Goal: Information Seeking & Learning: Learn about a topic

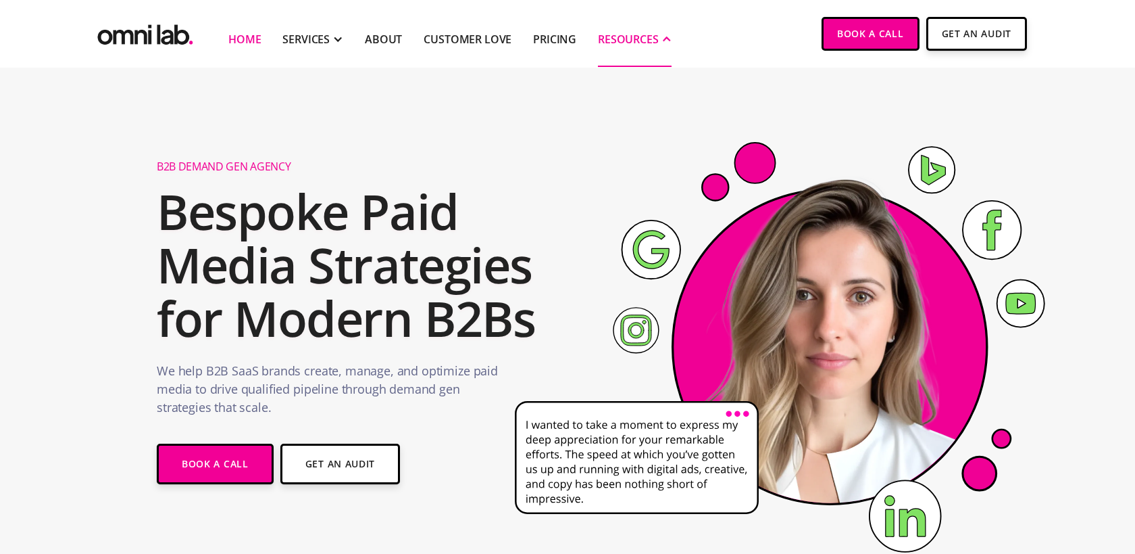
click at [646, 32] on div "RESOURCES" at bounding box center [628, 39] width 61 height 16
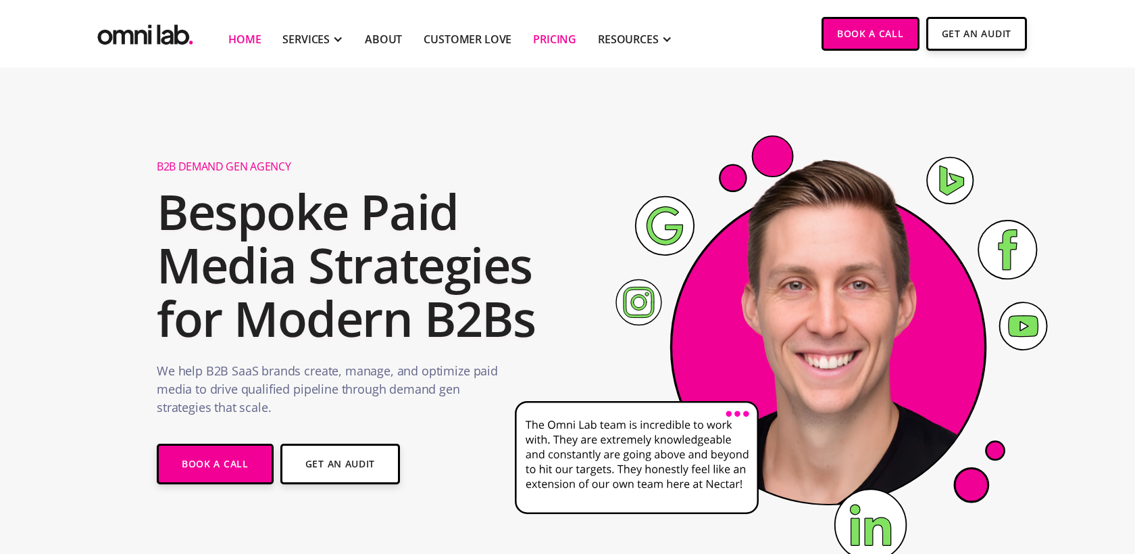
click at [550, 36] on link "Pricing" at bounding box center [554, 39] width 43 height 16
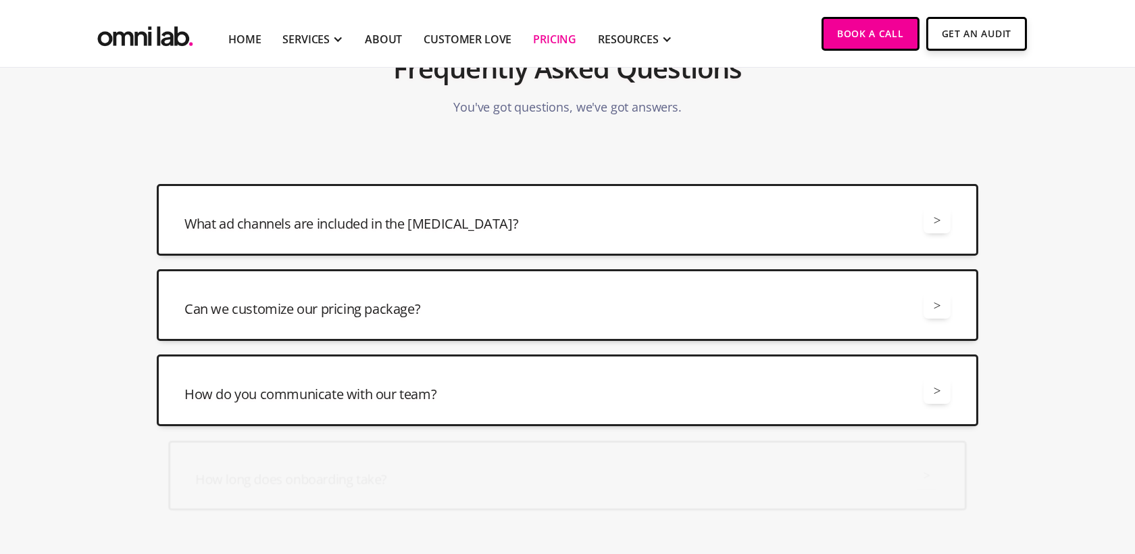
scroll to position [3195, 0]
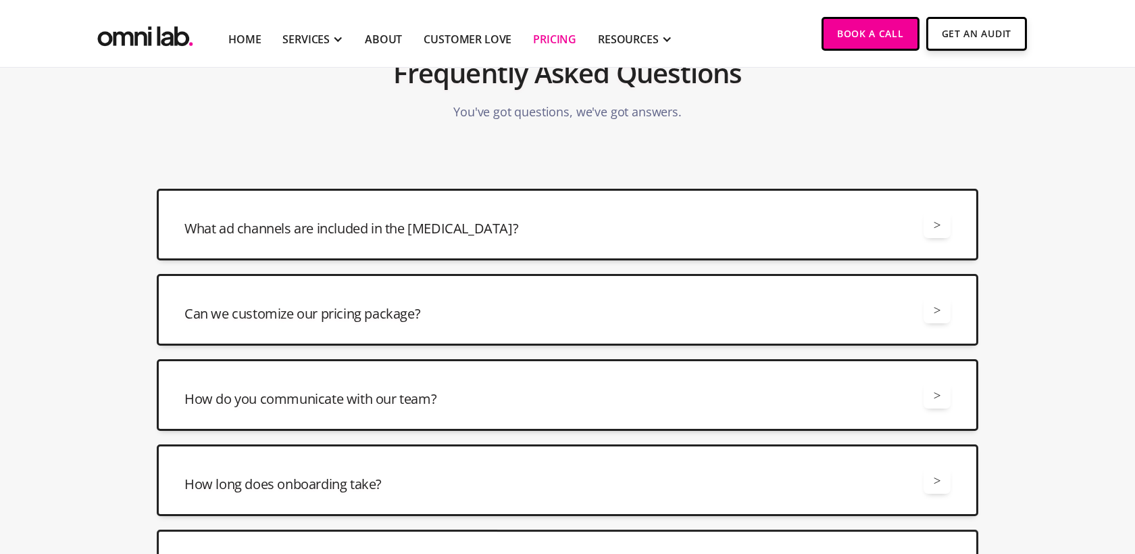
click at [182, 256] on div "What ad channels are included in the [MEDICAL_DATA]? > All retainers include ma…" at bounding box center [568, 225] width 822 height 72
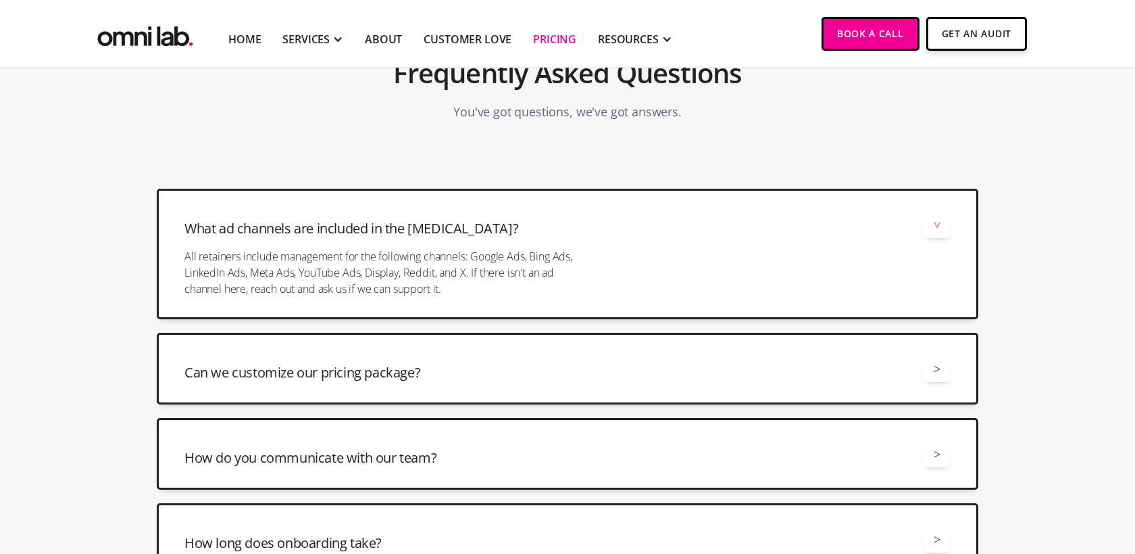
click at [220, 243] on div at bounding box center [384, 243] width 399 height 10
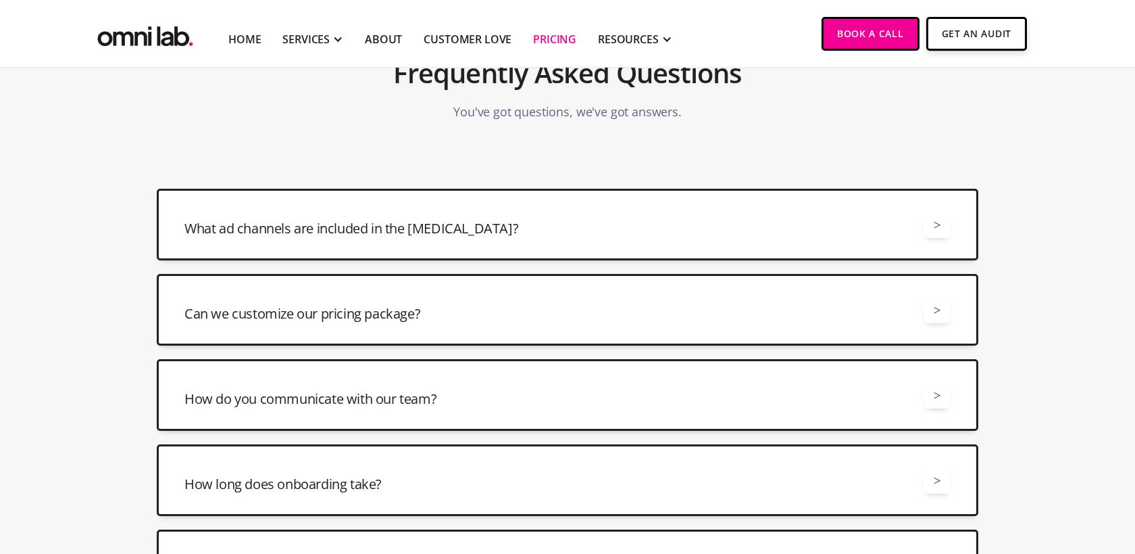
click at [241, 301] on div "Can we customize our pricing package? >" at bounding box center [568, 309] width 766 height 27
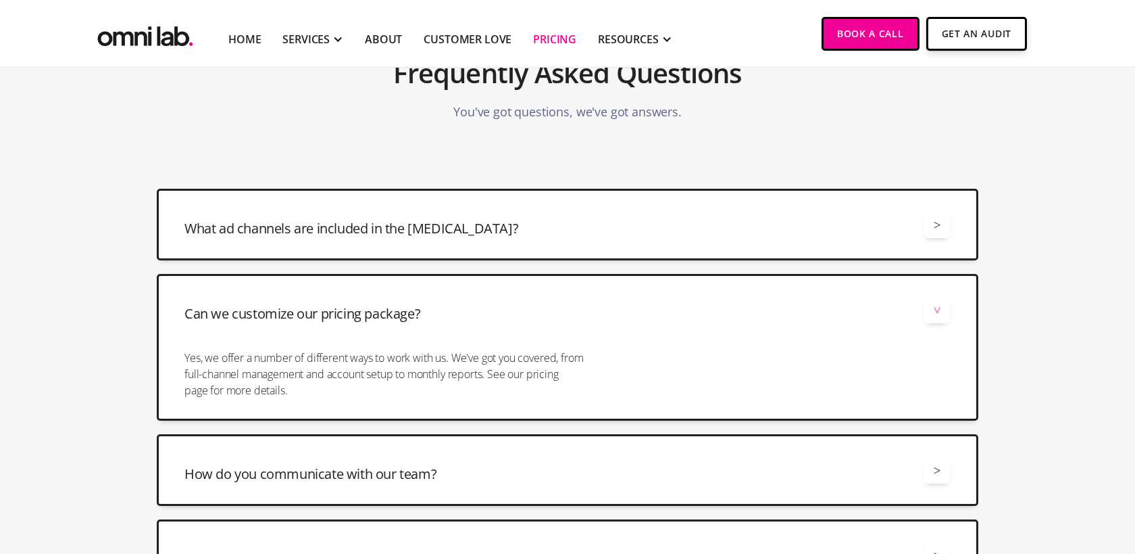
click at [246, 308] on h3 "Can we customize our pricing package?" at bounding box center [303, 313] width 236 height 19
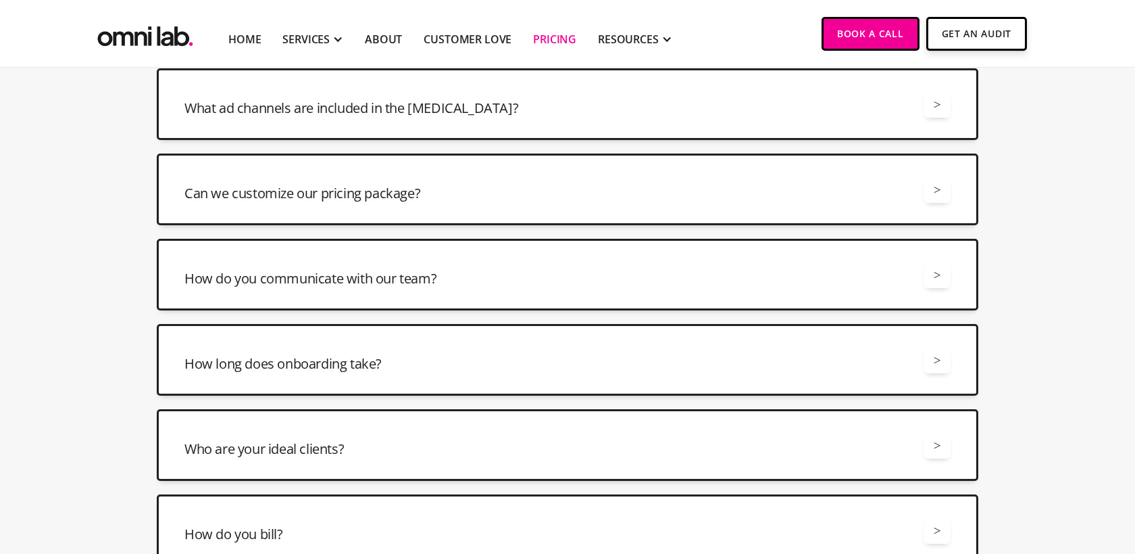
scroll to position [3316, 0]
click at [251, 285] on h3 "How do you communicate with our team?" at bounding box center [311, 277] width 252 height 19
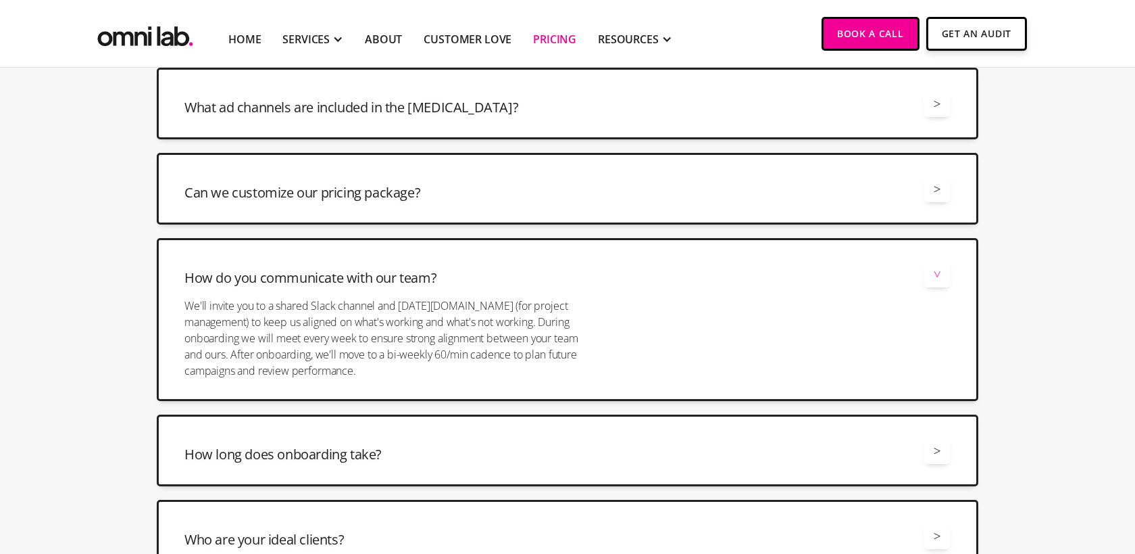
click at [217, 280] on h3 "How do you communicate with our team?" at bounding box center [311, 277] width 252 height 19
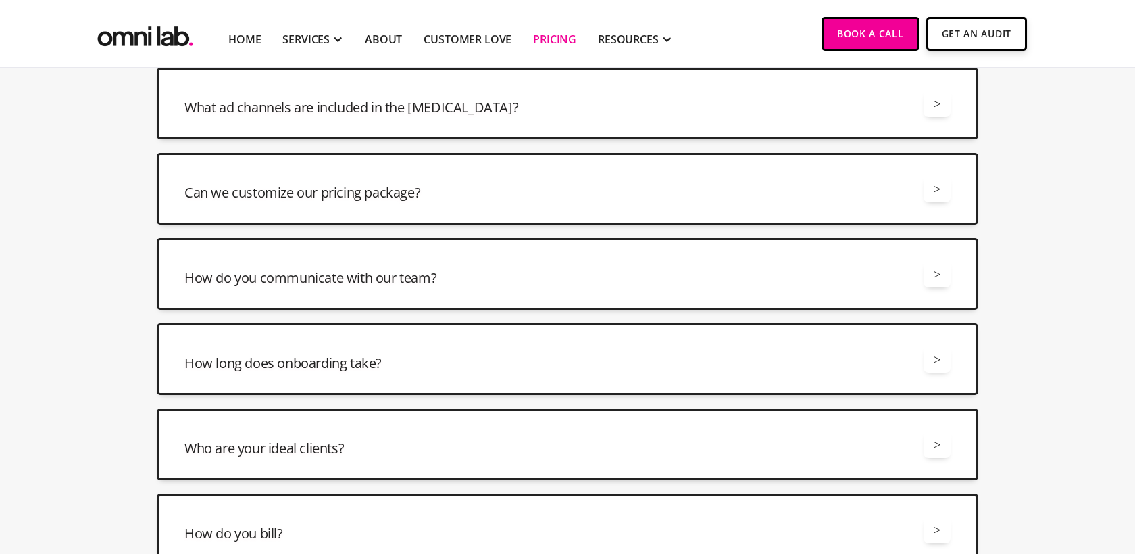
click at [297, 353] on h3 "How long does onboarding take?" at bounding box center [283, 362] width 197 height 19
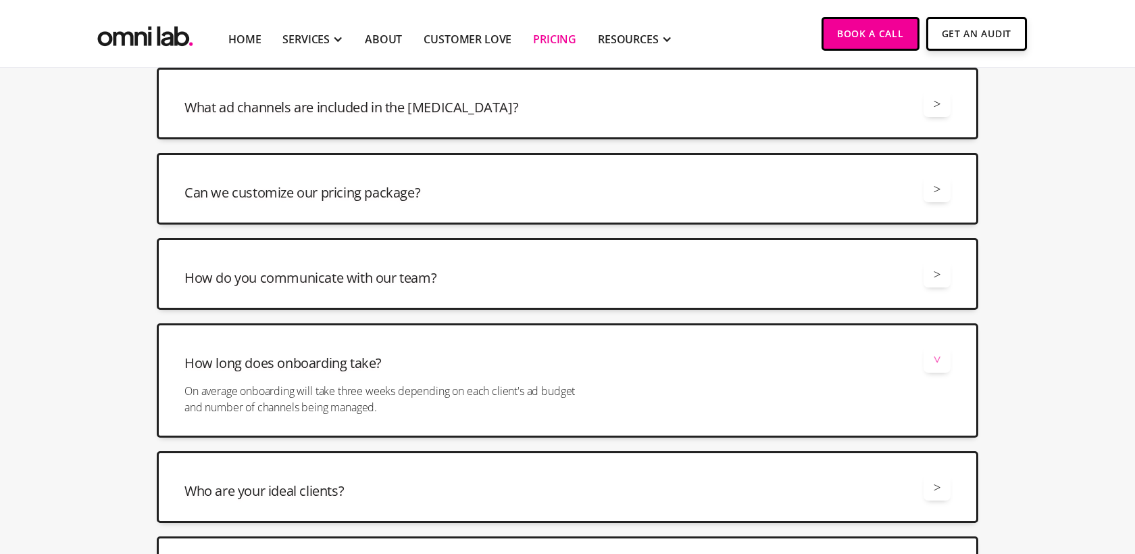
click at [297, 358] on h3 "How long does onboarding take?" at bounding box center [283, 362] width 197 height 19
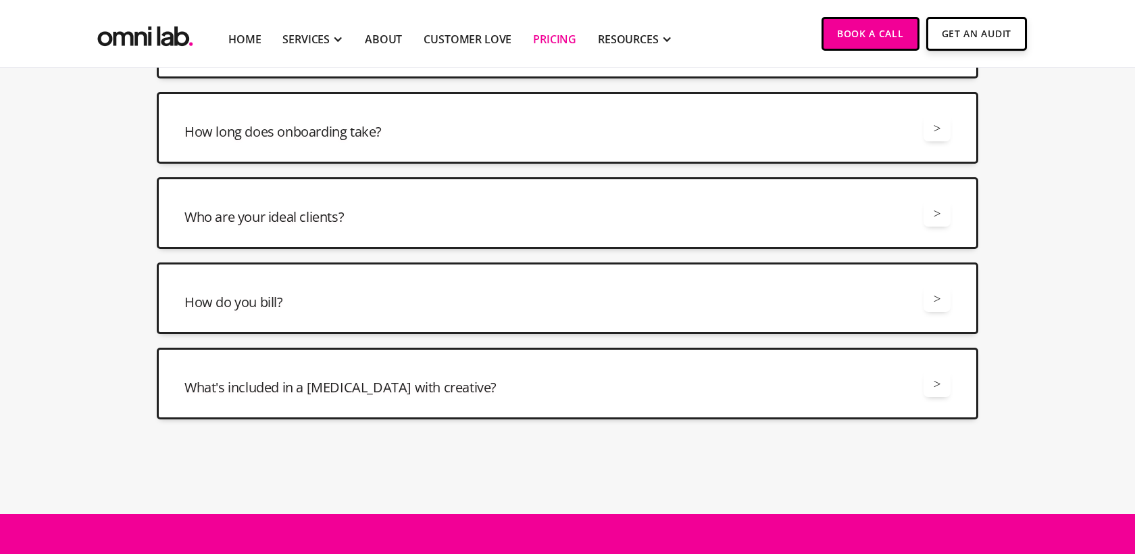
scroll to position [3548, 0]
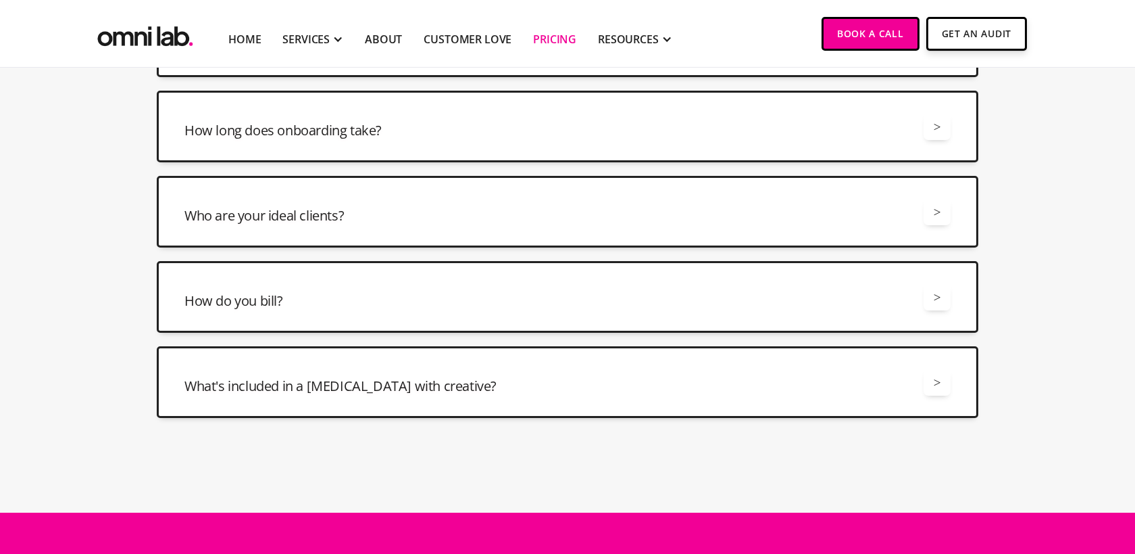
click at [294, 314] on div "How do you bill? > We bill monthly based on what you spent from the prior month." at bounding box center [568, 297] width 822 height 72
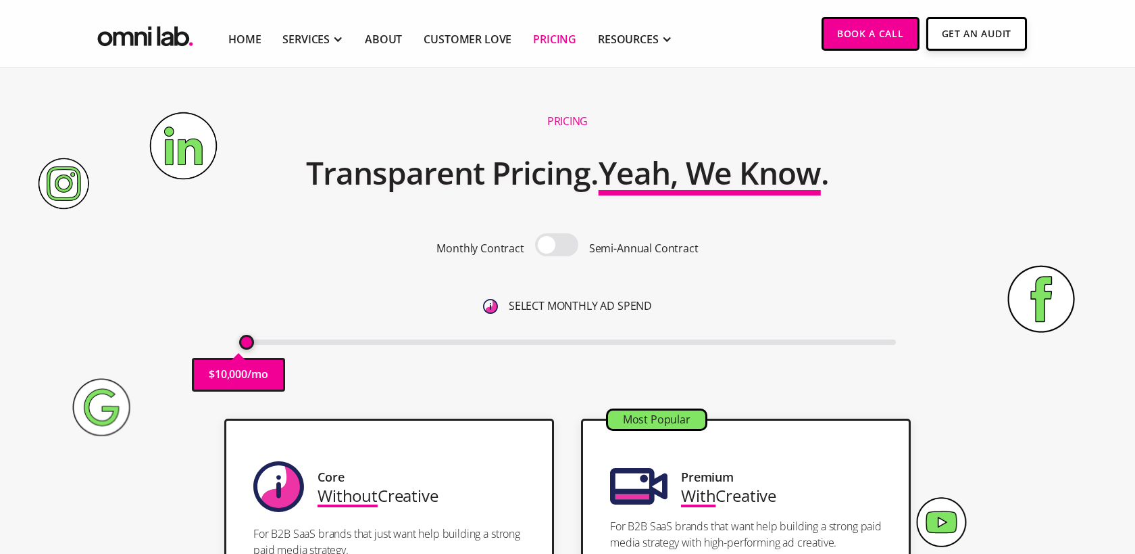
scroll to position [0, 0]
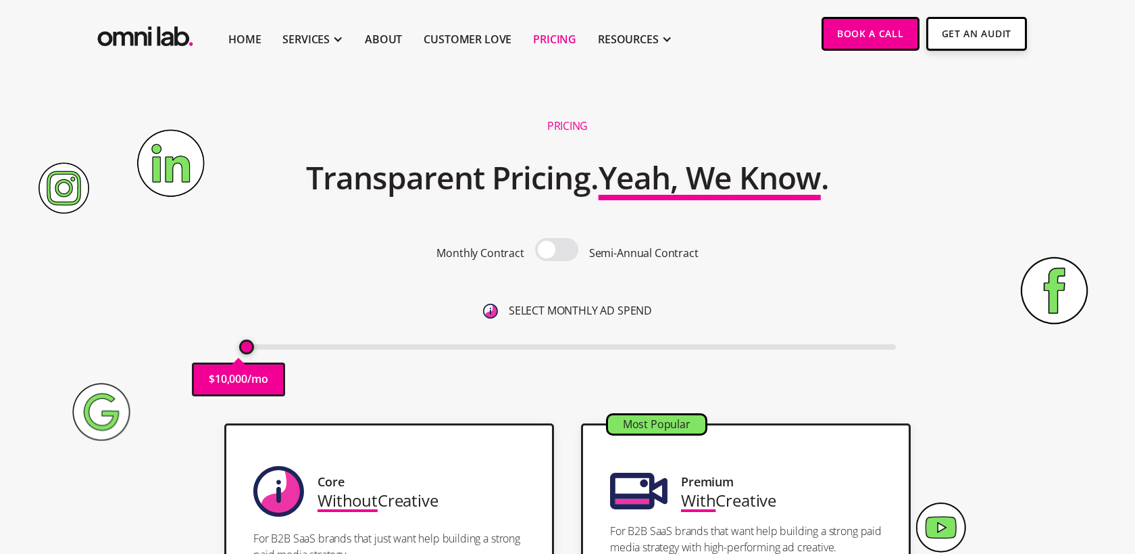
click at [246, 349] on input "range" at bounding box center [568, 346] width 658 height 5
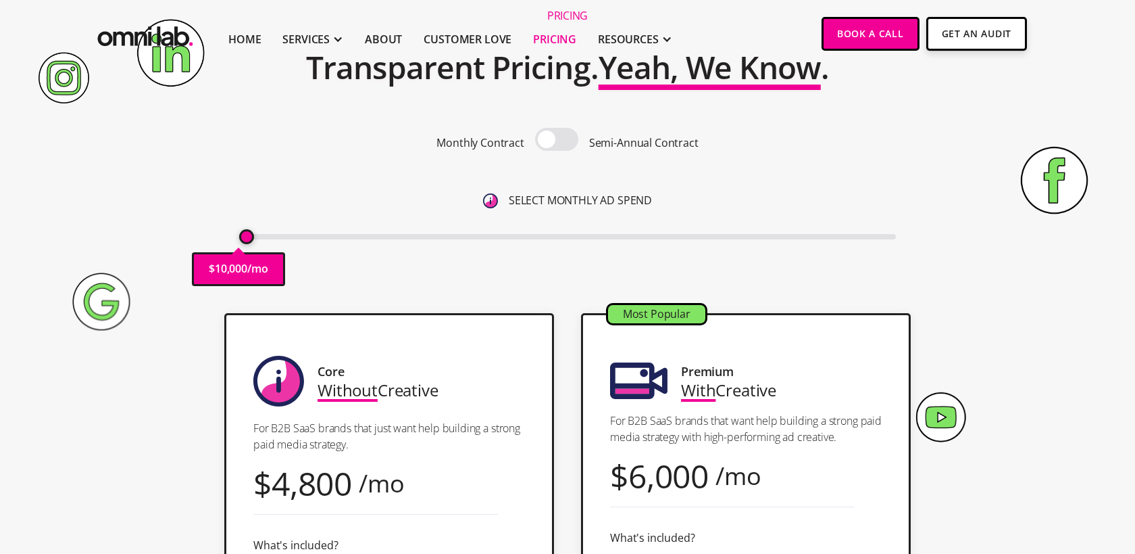
scroll to position [144, 0]
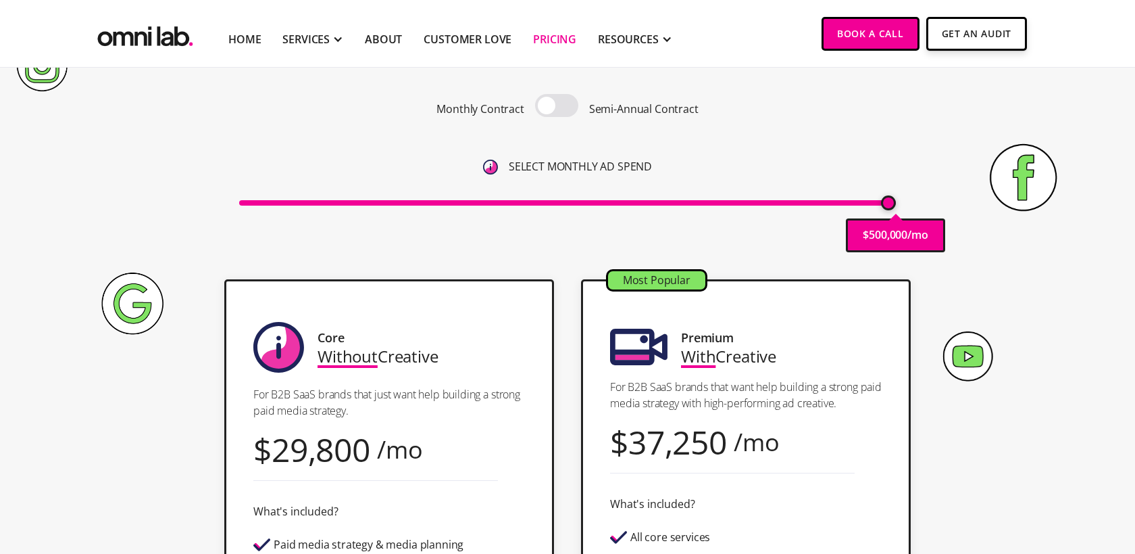
drag, startPoint x: 259, startPoint y: 209, endPoint x: 898, endPoint y: 266, distance: 641.8
click at [897, 205] on input "range" at bounding box center [568, 202] width 658 height 5
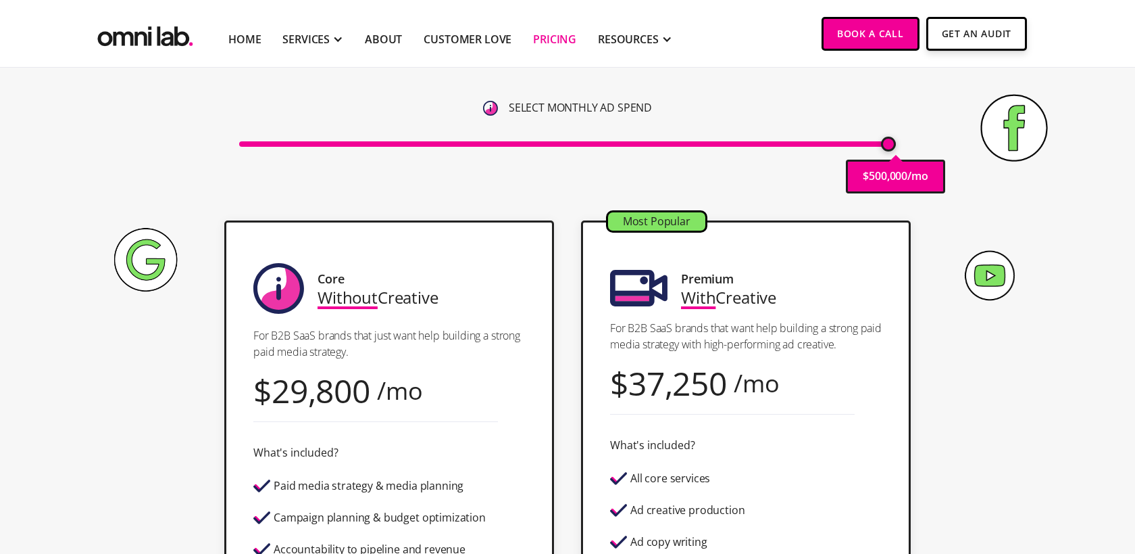
scroll to position [197, 0]
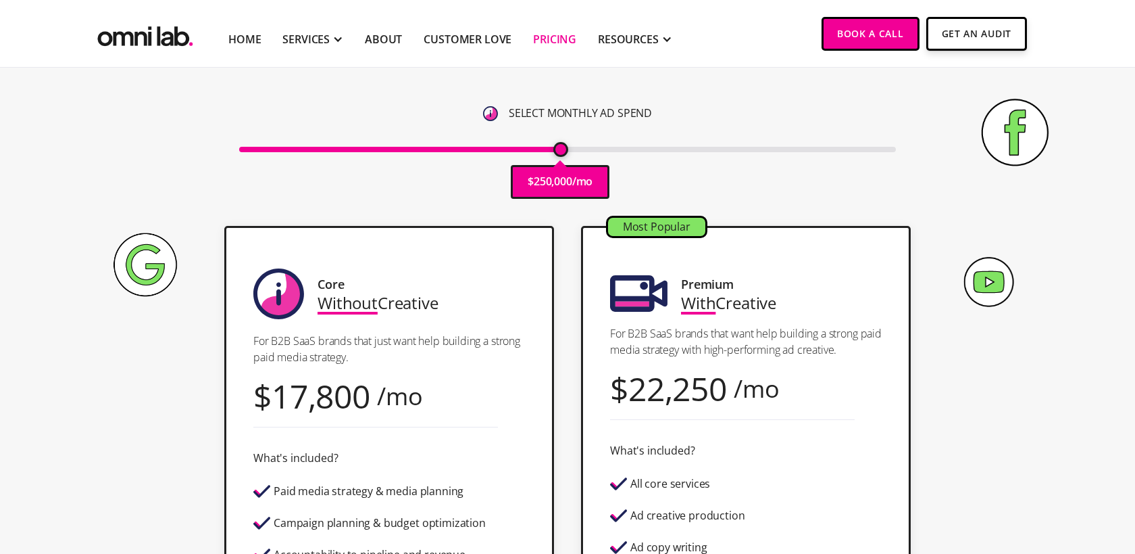
drag, startPoint x: 885, startPoint y: 151, endPoint x: 559, endPoint y: 153, distance: 325.8
type input "250000"
click at [559, 152] on input "range" at bounding box center [568, 149] width 658 height 5
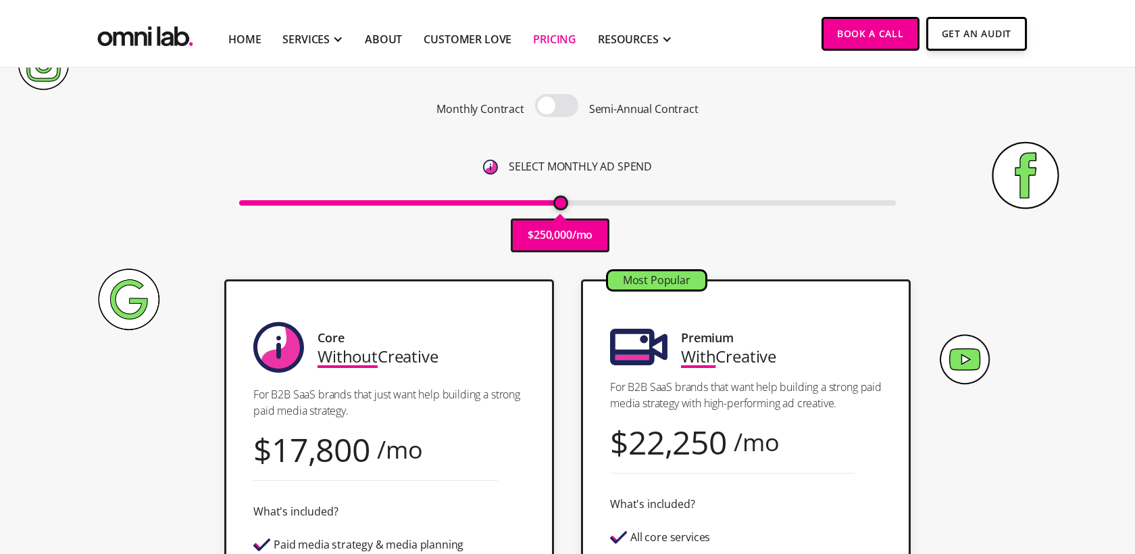
scroll to position [39, 0]
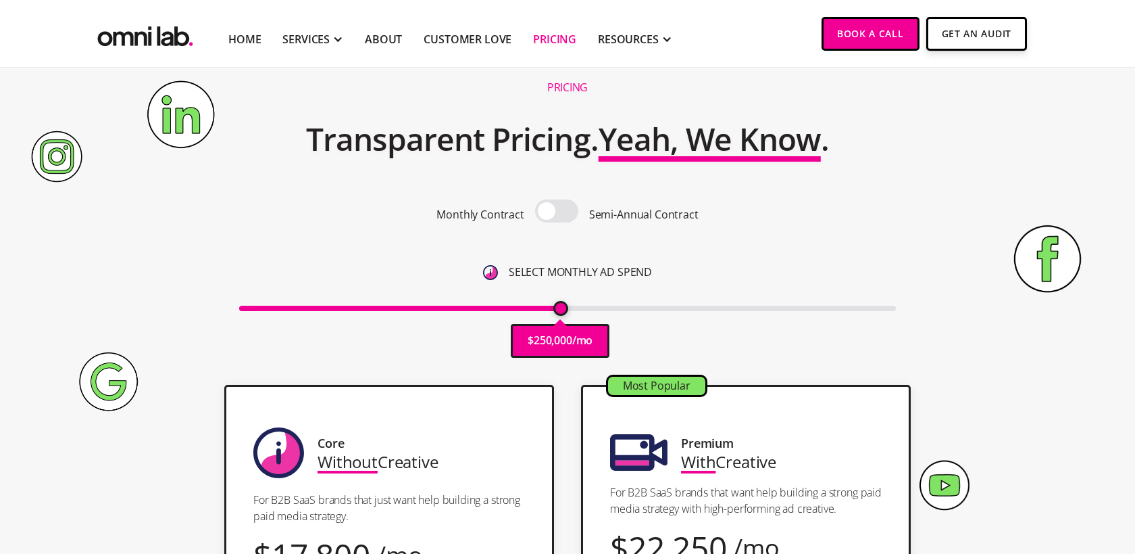
click at [563, 210] on span at bounding box center [556, 210] width 43 height 23
click at [557, 212] on input "checkbox" at bounding box center [557, 212] width 0 height 0
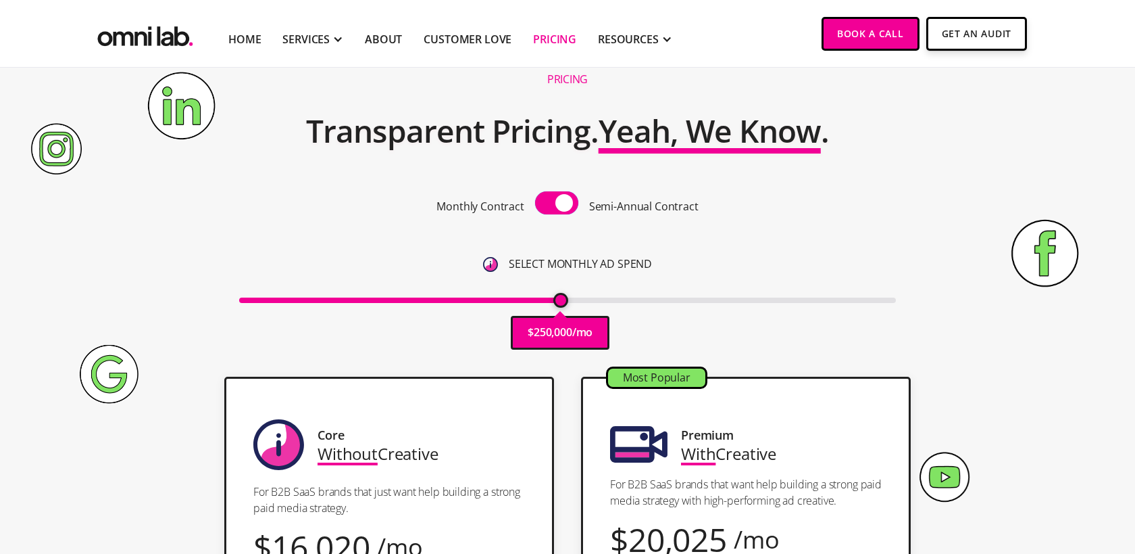
scroll to position [38, 0]
